Goal: Task Accomplishment & Management: Use online tool/utility

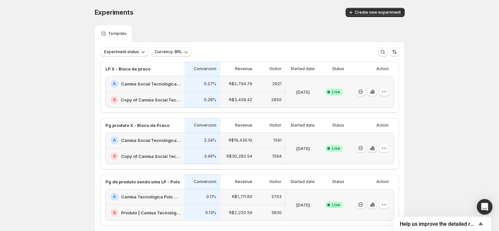
click at [374, 150] on icon "button" at bounding box center [372, 148] width 7 height 7
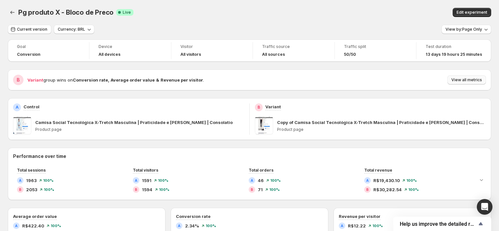
click at [457, 81] on span "View all metrics" at bounding box center [467, 79] width 31 height 5
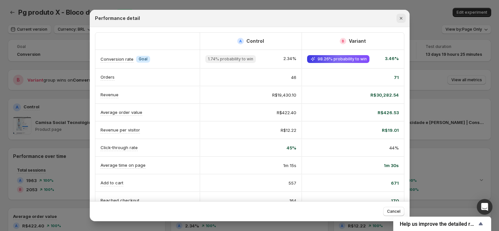
click at [402, 18] on icon "Close" at bounding box center [401, 18] width 7 height 7
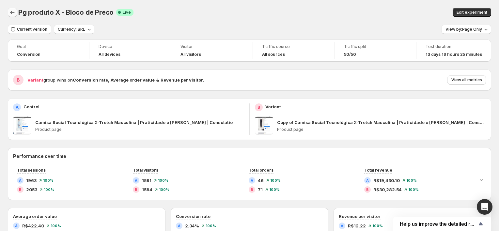
click at [9, 14] on icon "Back" at bounding box center [12, 12] width 7 height 7
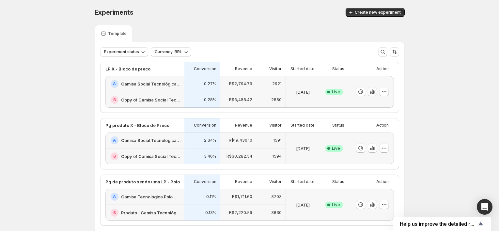
click at [373, 89] on icon "button" at bounding box center [372, 91] width 7 height 7
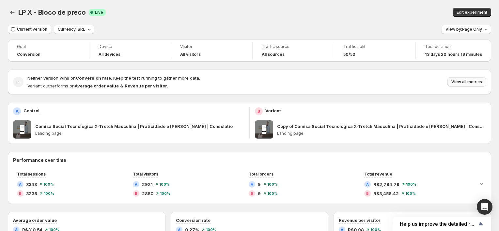
click at [461, 83] on span "View all metrics" at bounding box center [467, 81] width 31 height 5
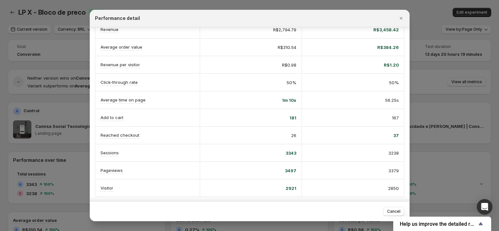
scroll to position [6, 0]
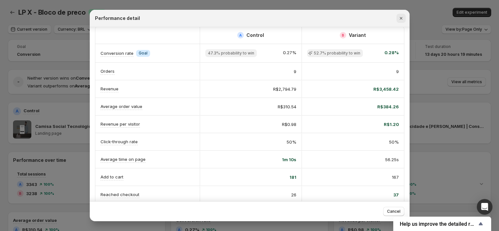
click at [402, 19] on icon "Close" at bounding box center [401, 18] width 7 height 7
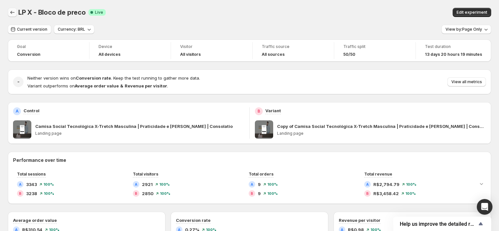
click at [8, 14] on button "Back" at bounding box center [12, 12] width 9 height 9
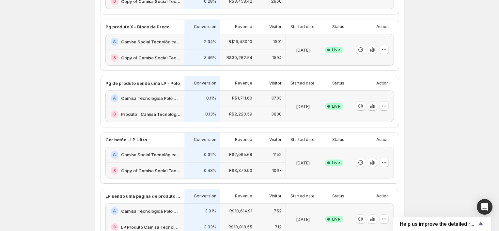
scroll to position [89, 0]
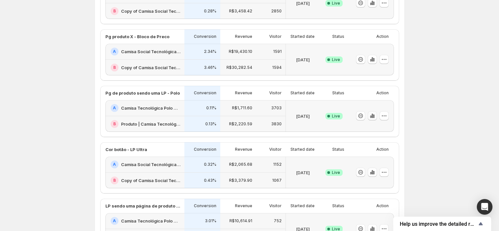
click at [375, 115] on icon "button" at bounding box center [373, 117] width 1 height 4
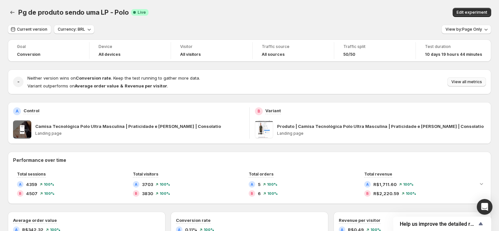
click at [482, 80] on span "View all metrics" at bounding box center [467, 81] width 31 height 5
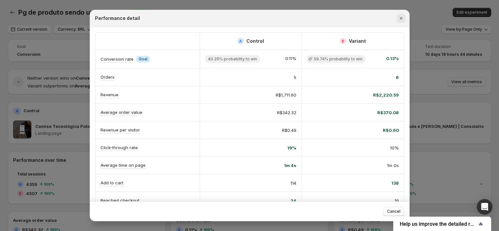
click at [400, 17] on icon "Close" at bounding box center [401, 18] width 7 height 7
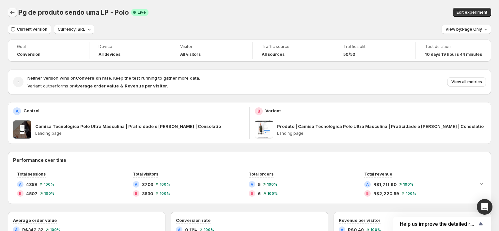
click at [10, 15] on icon "Back" at bounding box center [12, 12] width 7 height 7
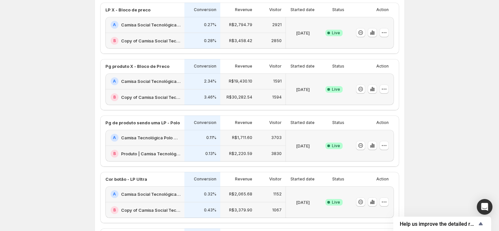
scroll to position [119, 0]
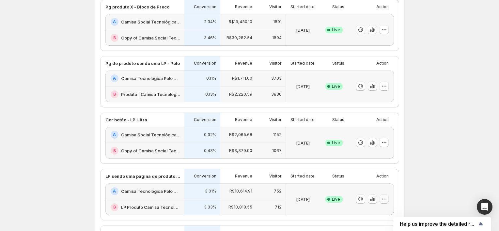
click at [389, 197] on button "button" at bounding box center [384, 199] width 9 height 9
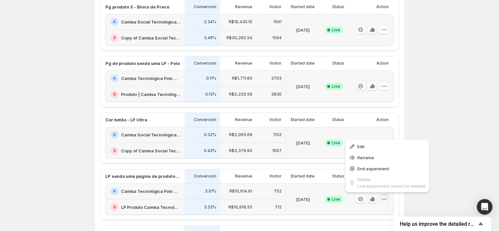
click at [373, 198] on icon "button" at bounding box center [372, 199] width 7 height 7
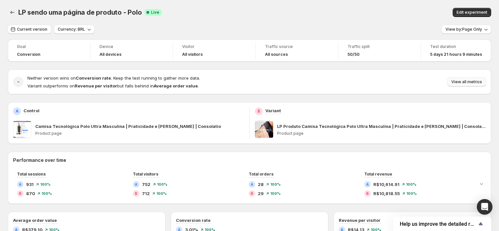
click at [465, 80] on span "View all metrics" at bounding box center [467, 81] width 31 height 5
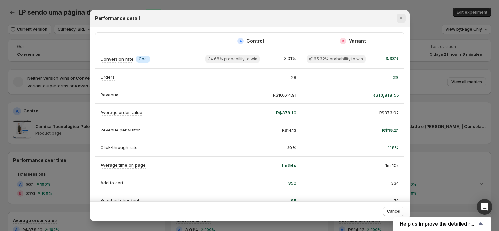
click at [402, 18] on icon "Close" at bounding box center [401, 18] width 7 height 7
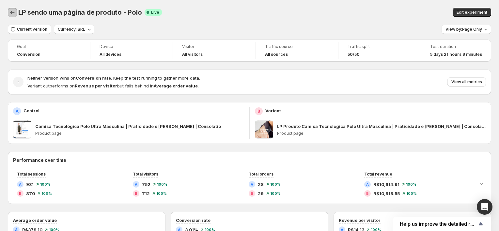
click at [11, 12] on icon "Back" at bounding box center [12, 12] width 7 height 7
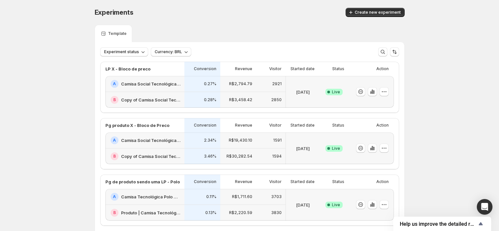
click at [60, 117] on div "Experiments. This page is ready Experiments Create new experiment Template Expe…" at bounding box center [249, 218] width 499 height 436
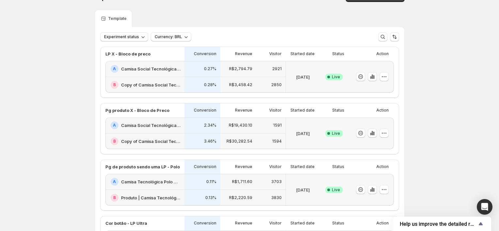
scroll to position [29, 0]
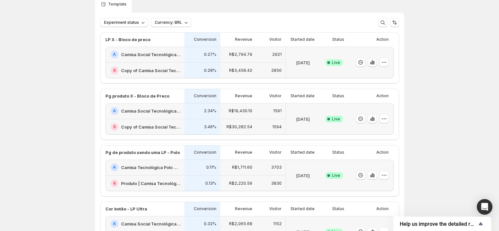
click at [454, 79] on div "Experiments. This page is ready Experiments Create new experiment Template Expe…" at bounding box center [249, 189] width 499 height 436
click at [372, 62] on icon "button" at bounding box center [372, 62] width 7 height 7
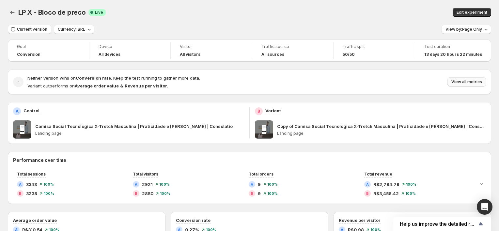
click at [469, 83] on span "View all metrics" at bounding box center [467, 81] width 31 height 5
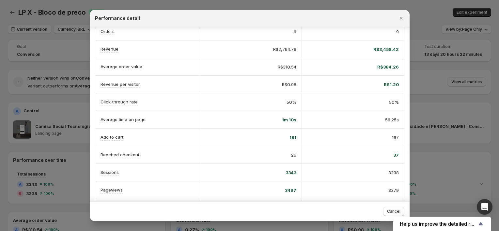
scroll to position [36, 0]
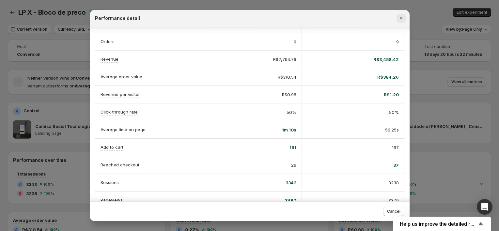
click at [400, 17] on icon "Close" at bounding box center [401, 18] width 3 height 3
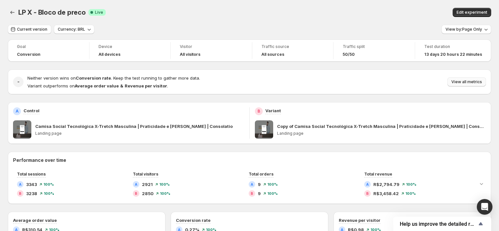
click at [463, 84] on span "View all metrics" at bounding box center [467, 81] width 31 height 5
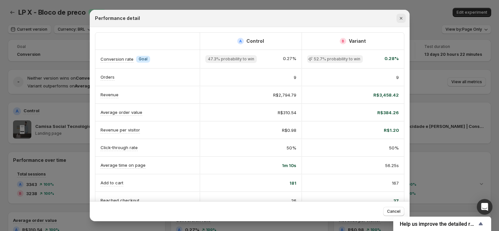
click at [405, 19] on button "Close" at bounding box center [401, 18] width 9 height 9
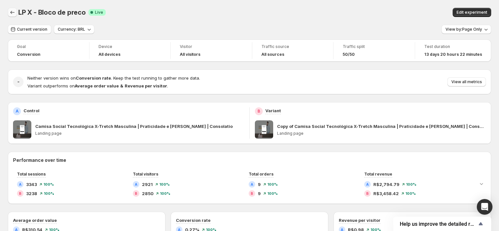
click at [9, 10] on icon "Back" at bounding box center [12, 12] width 7 height 7
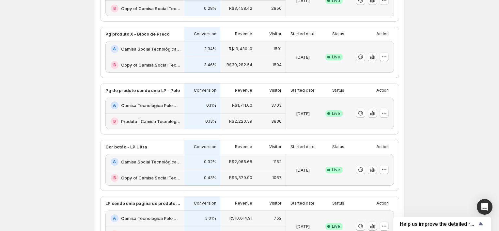
scroll to position [59, 0]
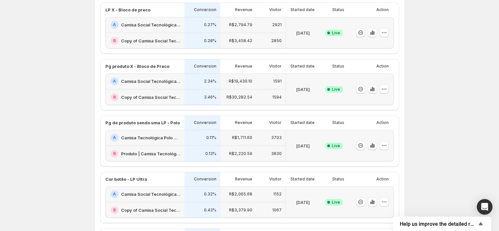
click at [375, 146] on icon "button" at bounding box center [373, 146] width 1 height 4
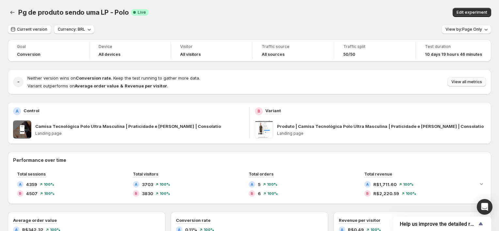
click at [460, 81] on span "View all metrics" at bounding box center [467, 81] width 31 height 5
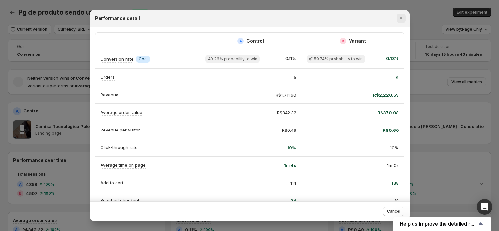
click at [401, 20] on icon "Close" at bounding box center [401, 18] width 7 height 7
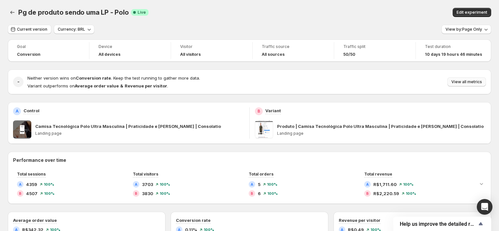
click at [474, 81] on span "View all metrics" at bounding box center [467, 81] width 31 height 5
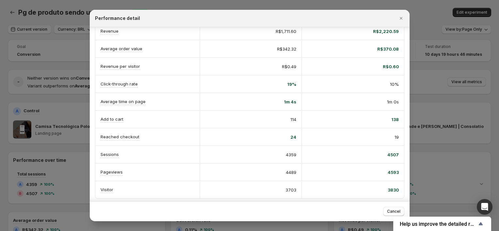
scroll to position [65, 0]
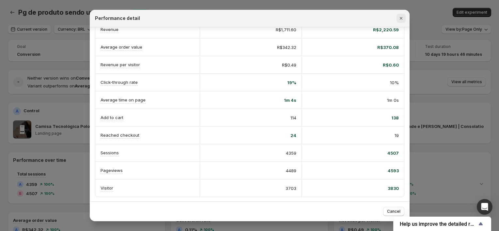
click at [402, 17] on icon "Close" at bounding box center [401, 18] width 7 height 7
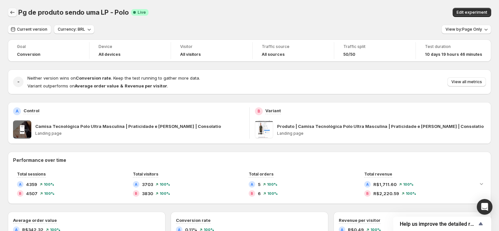
click at [12, 13] on icon "Back" at bounding box center [12, 12] width 7 height 7
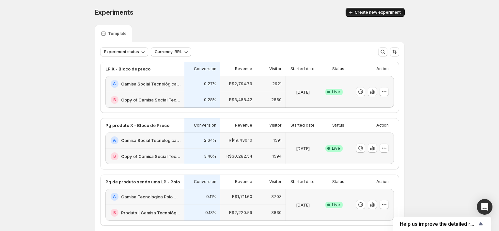
click at [373, 15] on button "Create new experiment" at bounding box center [375, 12] width 59 height 9
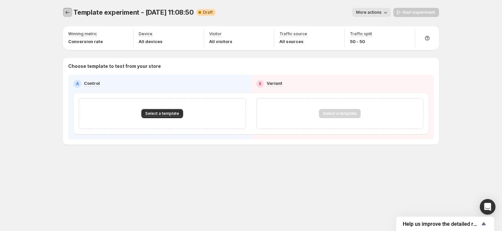
click at [70, 13] on icon "Experiments" at bounding box center [67, 12] width 7 height 7
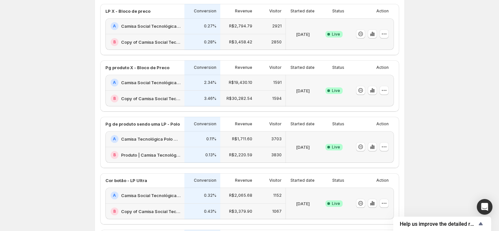
scroll to position [59, 0]
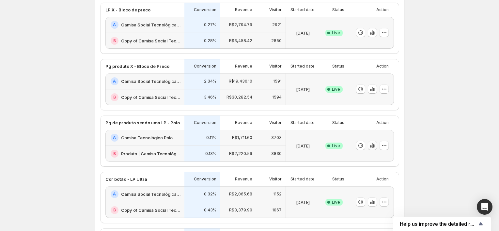
click at [374, 145] on icon "button" at bounding box center [372, 145] width 7 height 7
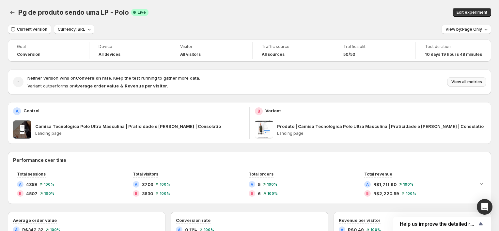
click at [471, 82] on span "View all metrics" at bounding box center [467, 81] width 31 height 5
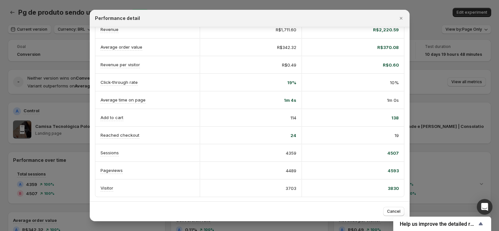
scroll to position [36, 0]
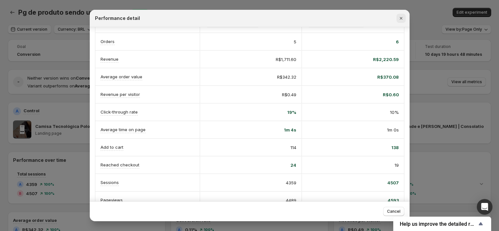
click at [401, 18] on icon "Close" at bounding box center [401, 18] width 3 height 3
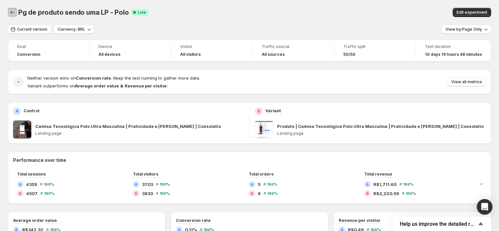
click at [12, 10] on icon "Back" at bounding box center [12, 12] width 7 height 7
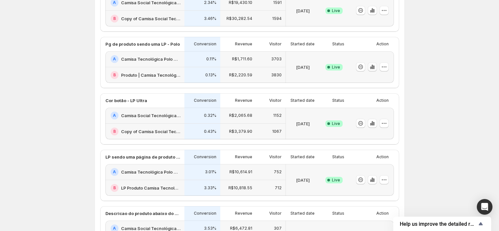
scroll to position [148, 0]
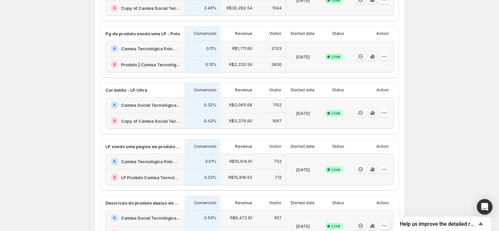
click at [370, 169] on icon "button" at bounding box center [372, 169] width 7 height 7
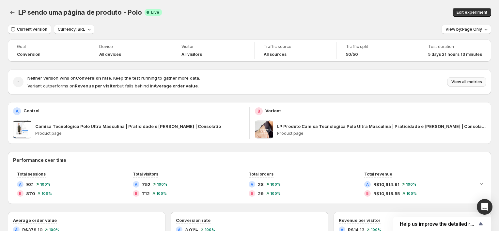
click at [460, 79] on span "View all metrics" at bounding box center [467, 81] width 31 height 5
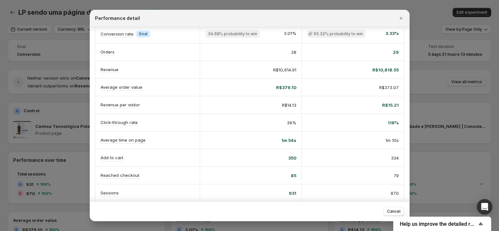
scroll to position [36, 0]
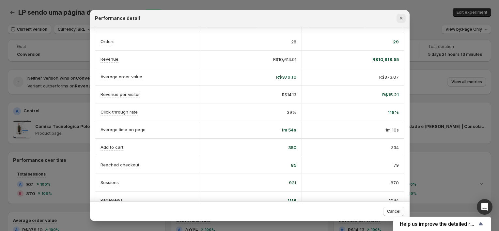
click at [402, 16] on icon "Close" at bounding box center [401, 18] width 7 height 7
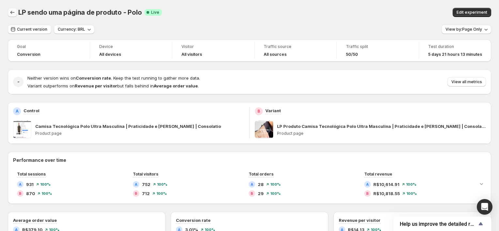
click at [13, 13] on icon "Back" at bounding box center [12, 12] width 7 height 7
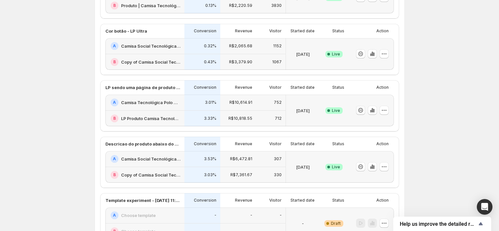
scroll to position [208, 0]
click at [373, 55] on icon "button" at bounding box center [372, 54] width 1 height 4
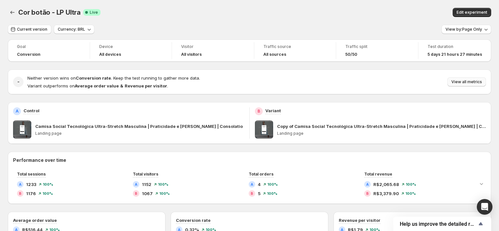
click at [459, 81] on span "View all metrics" at bounding box center [467, 81] width 31 height 5
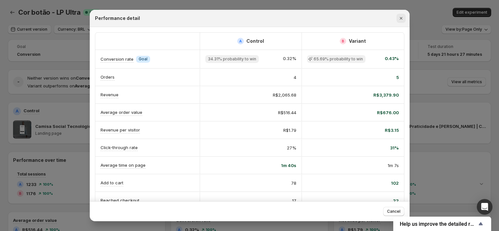
click at [401, 17] on icon "Close" at bounding box center [401, 18] width 7 height 7
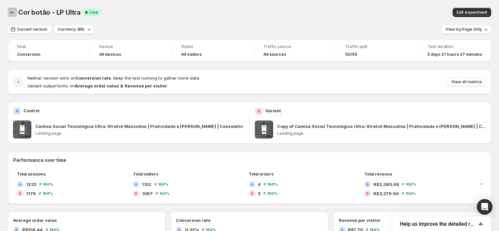
click at [12, 14] on icon "Back" at bounding box center [12, 12] width 7 height 7
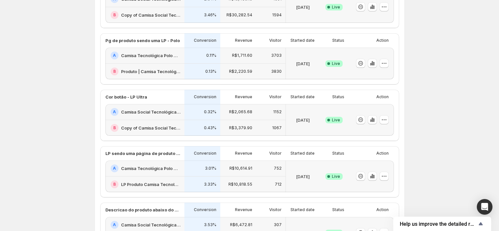
scroll to position [148, 0]
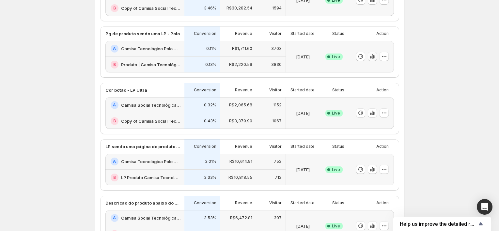
click at [375, 57] on icon "button" at bounding box center [373, 57] width 1 height 4
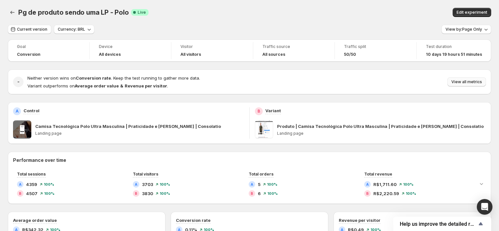
click at [461, 78] on button "View all metrics" at bounding box center [467, 81] width 39 height 9
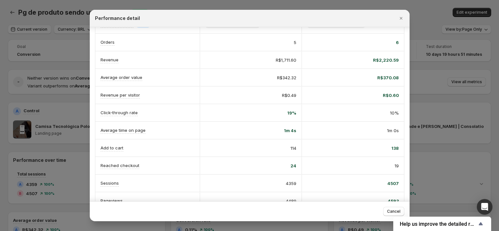
scroll to position [65, 0]
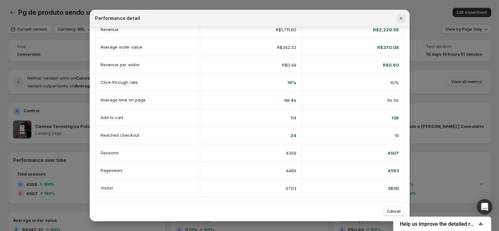
click at [400, 20] on icon "Close" at bounding box center [401, 18] width 7 height 7
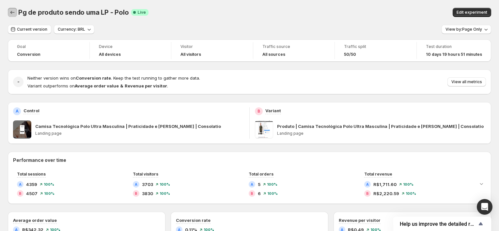
click at [11, 11] on icon "Back" at bounding box center [12, 12] width 7 height 7
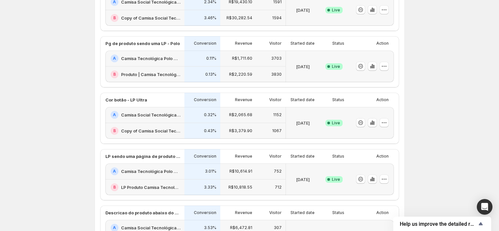
scroll to position [148, 0]
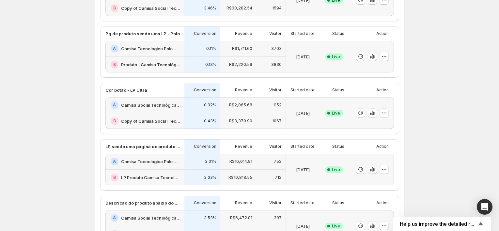
click at [373, 170] on icon "button" at bounding box center [372, 169] width 7 height 7
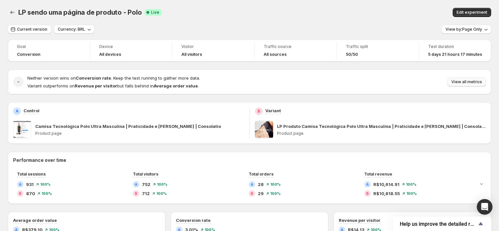
click at [461, 83] on span "View all metrics" at bounding box center [467, 81] width 31 height 5
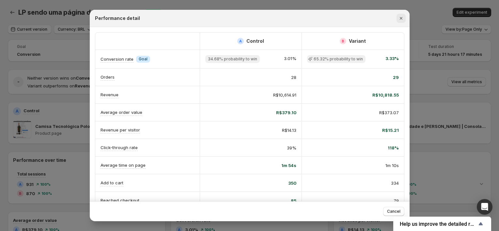
click at [398, 20] on icon "Close" at bounding box center [401, 18] width 7 height 7
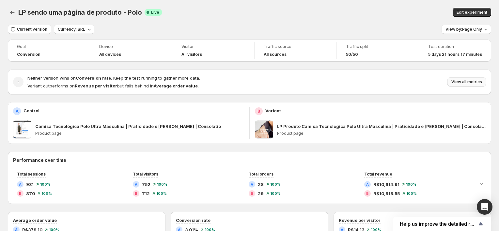
click at [468, 82] on span "View all metrics" at bounding box center [467, 81] width 31 height 5
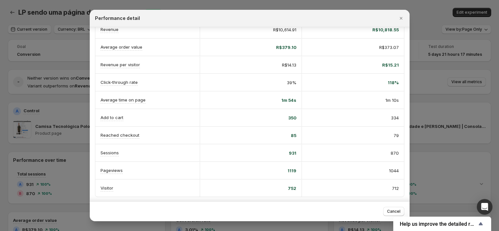
scroll to position [6, 0]
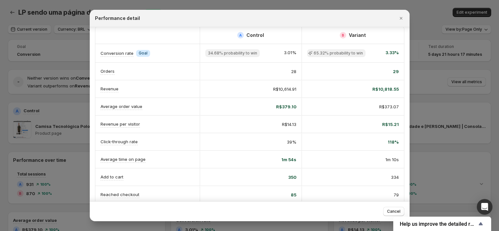
click at [392, 141] on span "118%" at bounding box center [393, 142] width 11 height 7
click at [357, 136] on div "118%" at bounding box center [353, 142] width 102 height 17
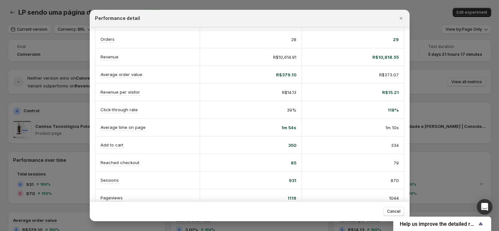
scroll to position [65, 0]
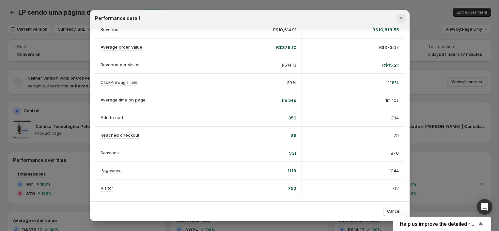
click at [402, 17] on icon "Close" at bounding box center [401, 18] width 7 height 7
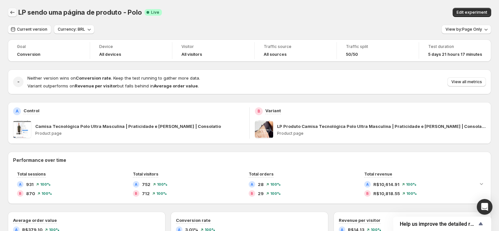
click at [13, 12] on icon "Back" at bounding box center [12, 12] width 7 height 7
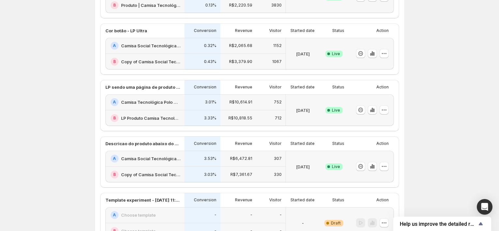
scroll to position [237, 0]
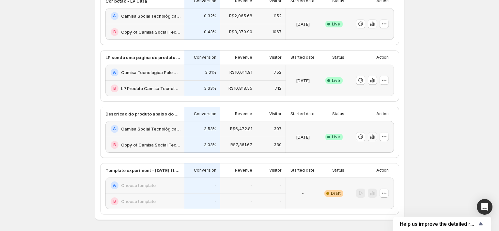
click at [373, 135] on icon "button" at bounding box center [372, 137] width 1 height 4
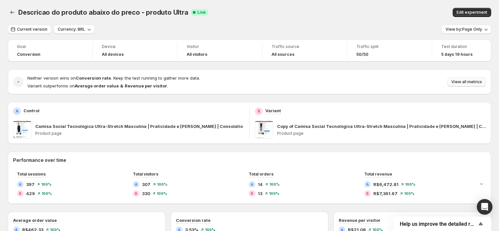
click at [454, 81] on button "View all metrics" at bounding box center [467, 81] width 39 height 9
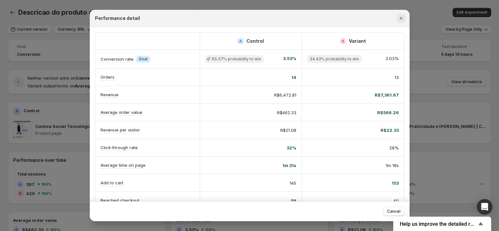
click at [399, 18] on icon "Close" at bounding box center [401, 18] width 7 height 7
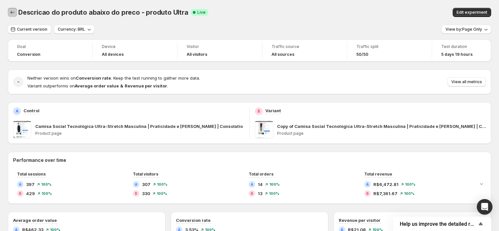
click at [9, 16] on button "Back" at bounding box center [12, 12] width 9 height 9
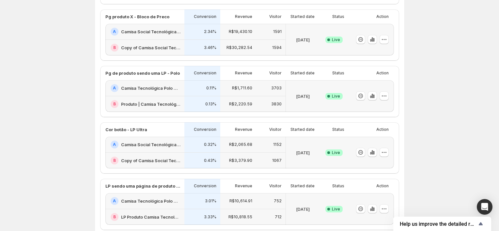
scroll to position [119, 0]
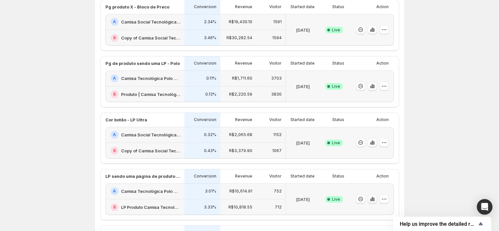
click at [375, 199] on icon "button" at bounding box center [373, 200] width 1 height 4
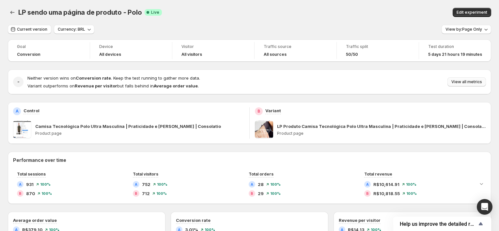
click at [456, 81] on span "View all metrics" at bounding box center [467, 81] width 31 height 5
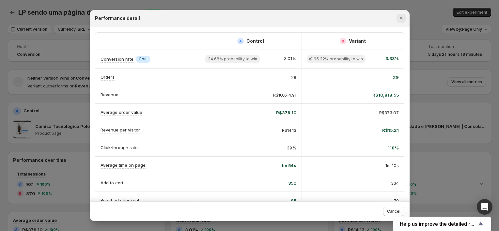
click at [398, 19] on icon "Close" at bounding box center [401, 18] width 7 height 7
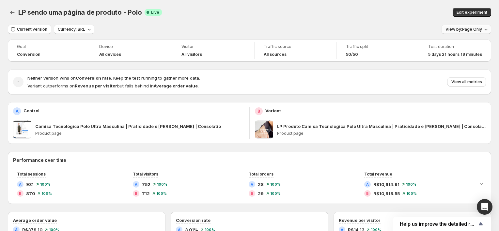
click at [452, 32] on button "View by: Page Only" at bounding box center [467, 29] width 50 height 9
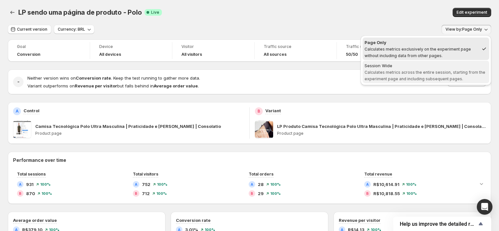
click at [377, 73] on span "Calculates metrics across the entire session, starting from the experiment page…" at bounding box center [425, 75] width 121 height 11
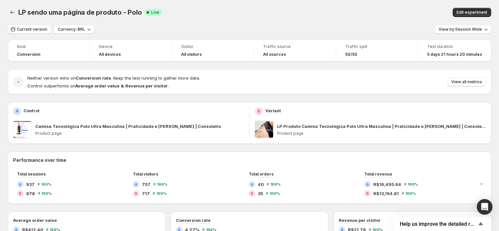
click at [309, 5] on div "LP sendo uma página de produto - Polo. This page is ready LP sendo uma página d…" at bounding box center [250, 12] width 484 height 25
click at [467, 82] on span "View all metrics" at bounding box center [467, 81] width 31 height 5
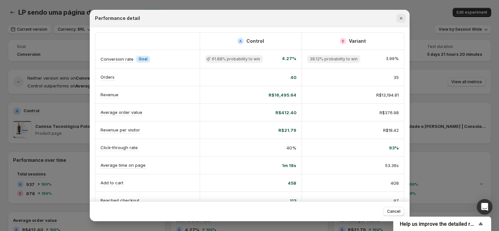
click at [399, 16] on icon "Close" at bounding box center [401, 18] width 7 height 7
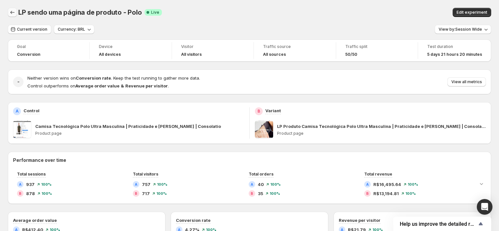
click at [14, 12] on icon "Back" at bounding box center [12, 12] width 7 height 7
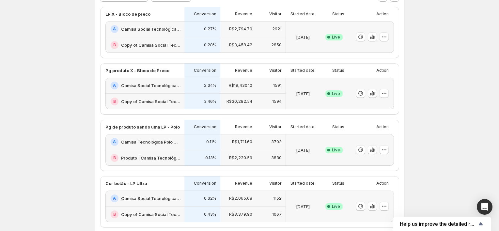
scroll to position [59, 0]
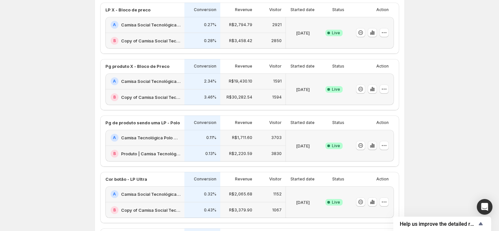
click at [373, 144] on icon "button" at bounding box center [372, 146] width 1 height 4
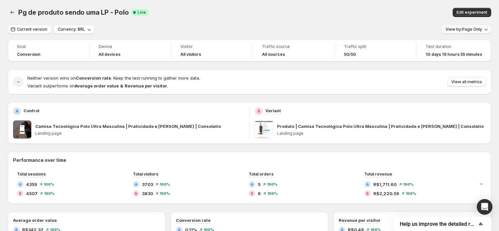
click at [472, 29] on span "View by: Page Only" at bounding box center [464, 29] width 37 height 5
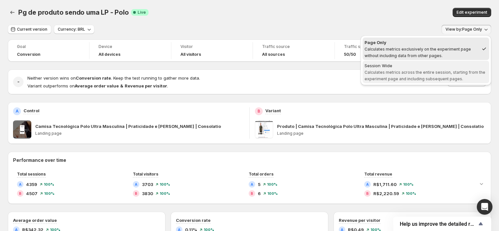
click at [444, 66] on div "Session Wide" at bounding box center [426, 65] width 123 height 7
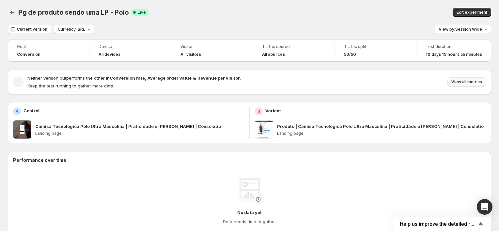
click at [465, 83] on span "View all metrics" at bounding box center [467, 81] width 31 height 5
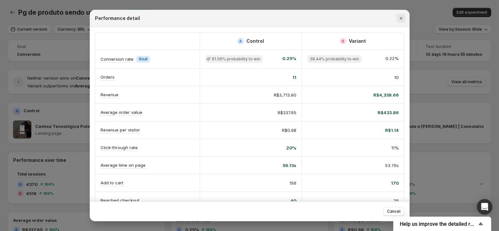
click at [403, 21] on icon "Close" at bounding box center [401, 18] width 7 height 7
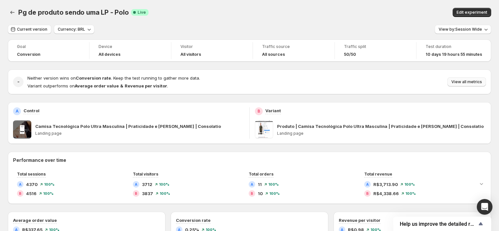
click at [479, 83] on span "View all metrics" at bounding box center [467, 81] width 31 height 5
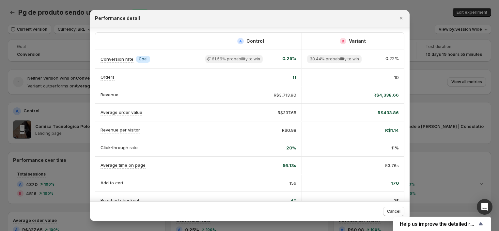
scroll to position [29, 0]
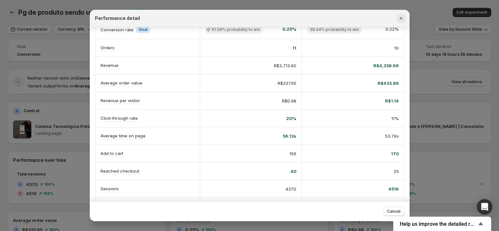
click at [400, 17] on icon "Close" at bounding box center [401, 18] width 7 height 7
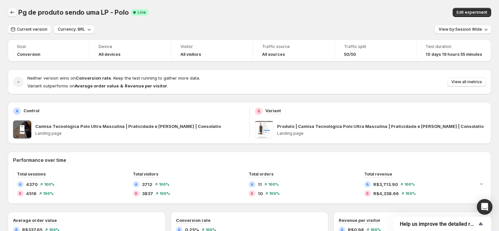
click at [13, 11] on icon "Back" at bounding box center [12, 12] width 7 height 7
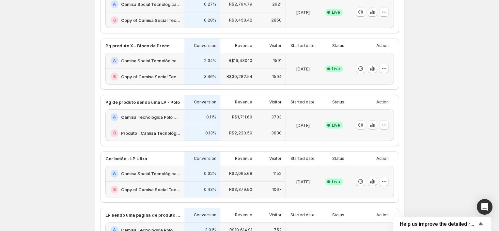
scroll to position [119, 0]
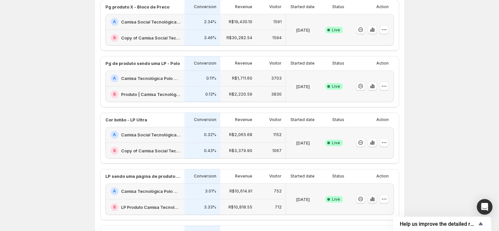
click at [372, 198] on icon "button" at bounding box center [372, 199] width 7 height 7
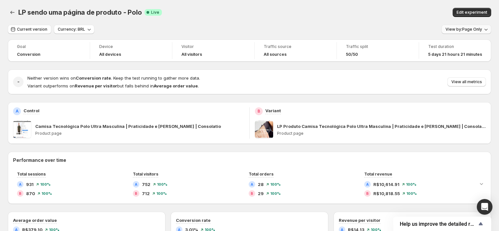
click at [465, 32] on button "View by: Page Only" at bounding box center [467, 29] width 50 height 9
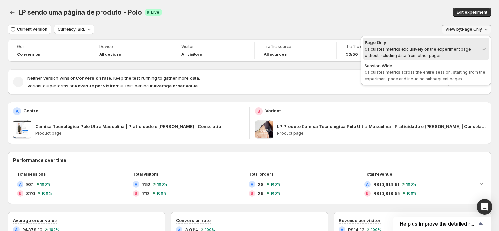
click at [350, 111] on div "B Variant" at bounding box center [370, 111] width 231 height 8
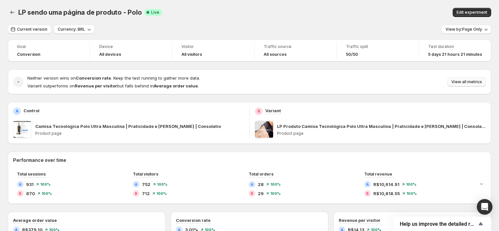
click at [461, 81] on span "View all metrics" at bounding box center [467, 81] width 31 height 5
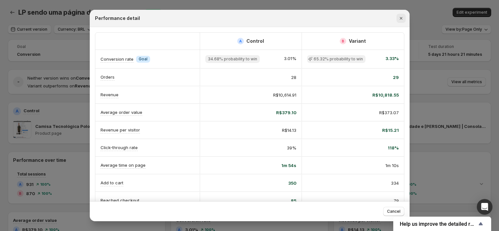
click at [400, 20] on icon "Close" at bounding box center [401, 18] width 7 height 7
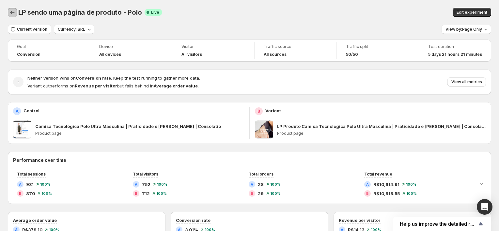
click at [12, 13] on icon "Back" at bounding box center [12, 12] width 7 height 7
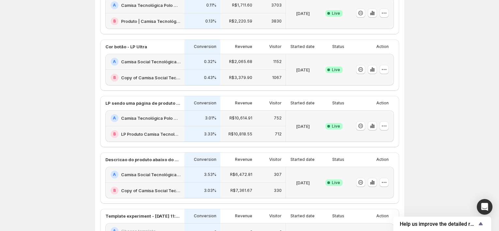
scroll to position [178, 0]
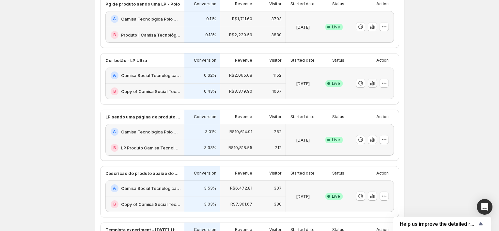
click at [371, 83] on icon "button" at bounding box center [372, 83] width 7 height 7
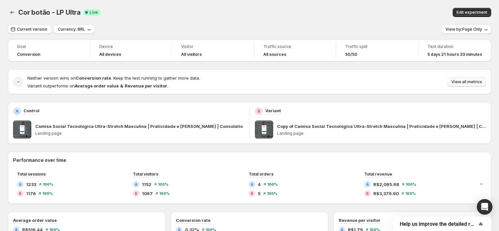
click at [462, 80] on span "View all metrics" at bounding box center [467, 81] width 31 height 5
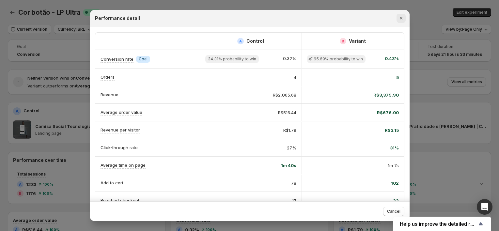
click at [401, 19] on icon "Close" at bounding box center [401, 18] width 7 height 7
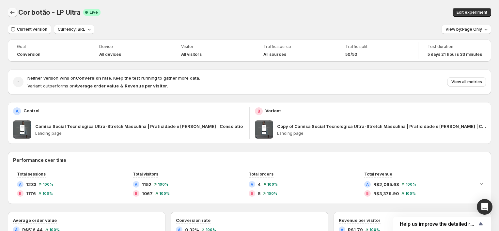
click at [13, 11] on icon "Back" at bounding box center [12, 12] width 7 height 7
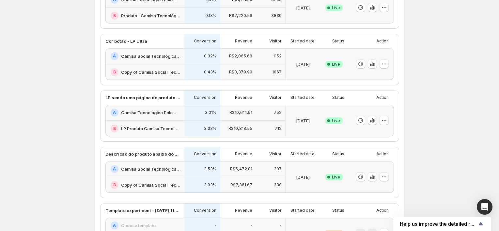
scroll to position [208, 0]
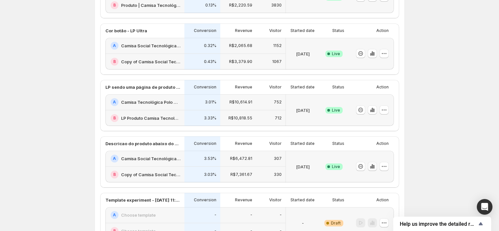
click at [375, 166] on icon "button" at bounding box center [373, 167] width 1 height 4
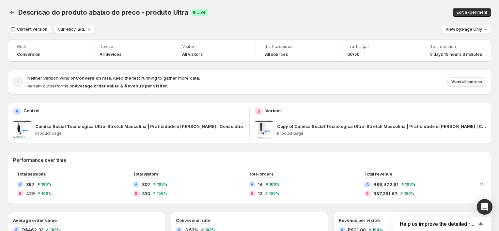
click at [471, 84] on span "View all metrics" at bounding box center [467, 81] width 31 height 5
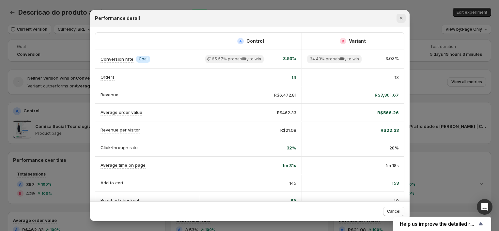
click at [403, 16] on icon "Close" at bounding box center [401, 18] width 7 height 7
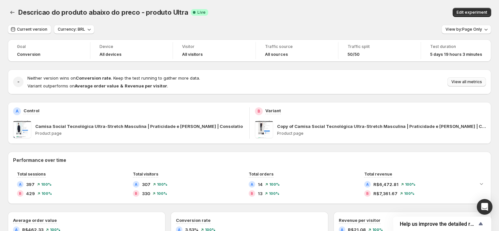
click at [470, 82] on span "View all metrics" at bounding box center [467, 81] width 31 height 5
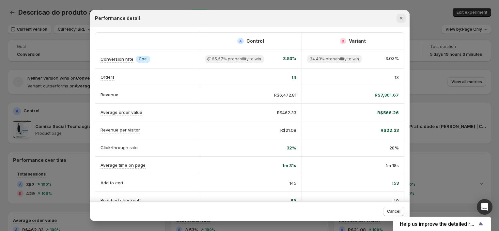
click at [402, 20] on icon "Close" at bounding box center [401, 18] width 7 height 7
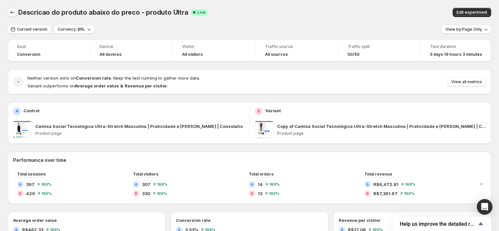
click at [13, 12] on icon "Back" at bounding box center [12, 12] width 7 height 7
